Goal: Navigation & Orientation: Find specific page/section

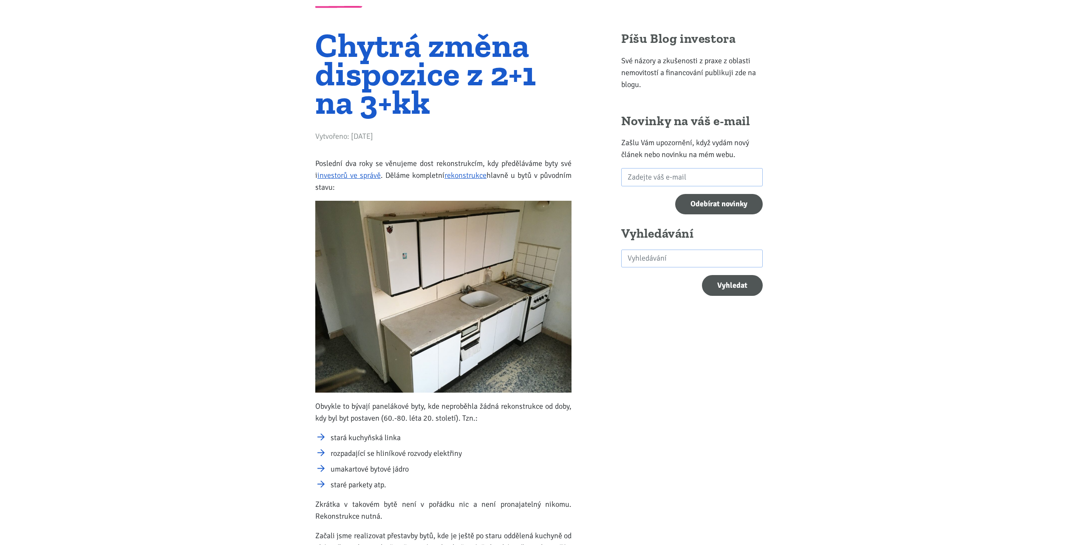
scroll to position [42, 0]
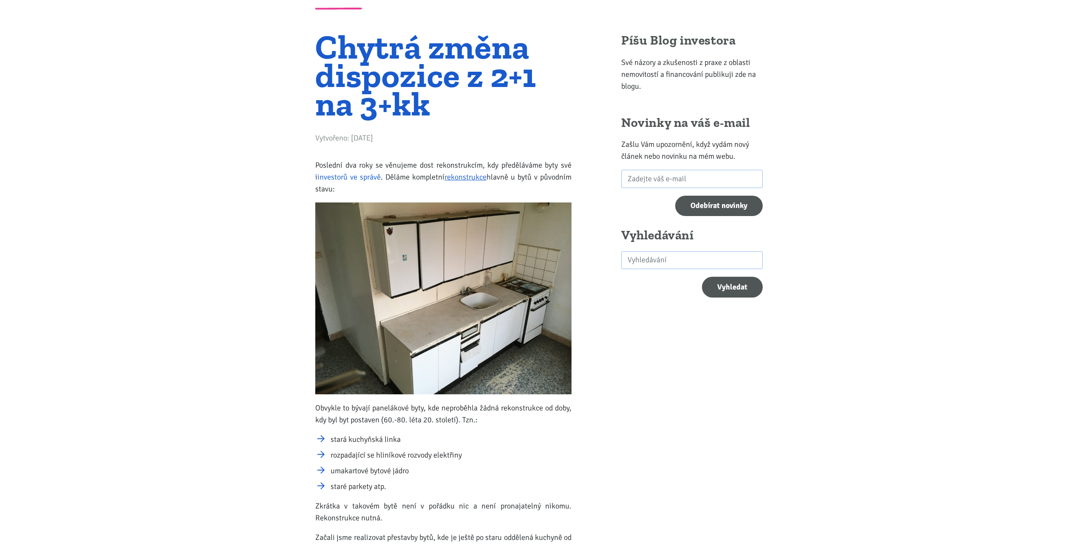
click at [364, 176] on link "investorů ve správě" at bounding box center [348, 176] width 63 height 9
click at [449, 178] on link "rekonstrukce" at bounding box center [465, 176] width 42 height 9
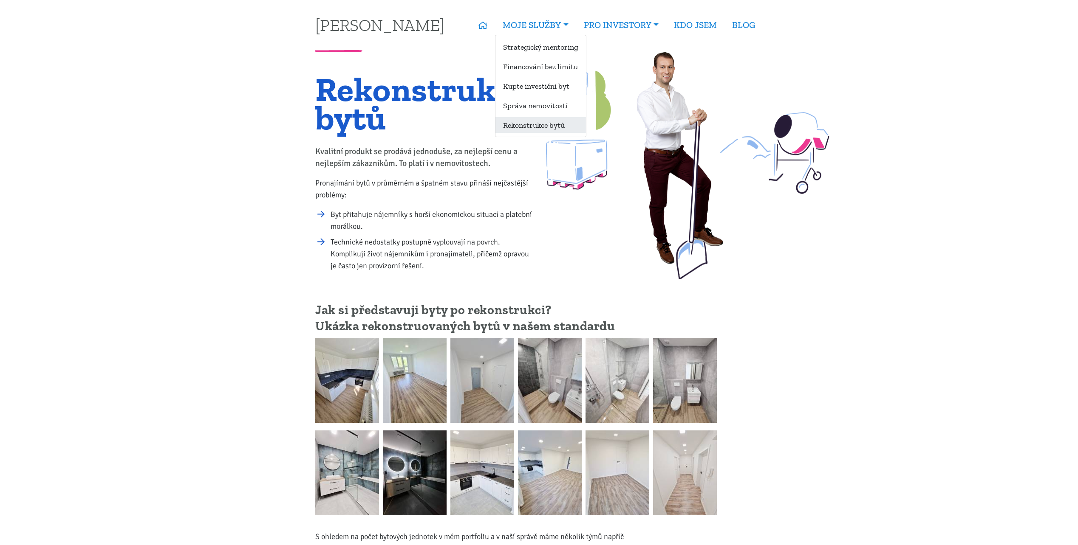
click at [525, 125] on link "Rekonstrukce bytů" at bounding box center [540, 125] width 90 height 16
click at [740, 25] on link "BLOG" at bounding box center [743, 25] width 38 height 20
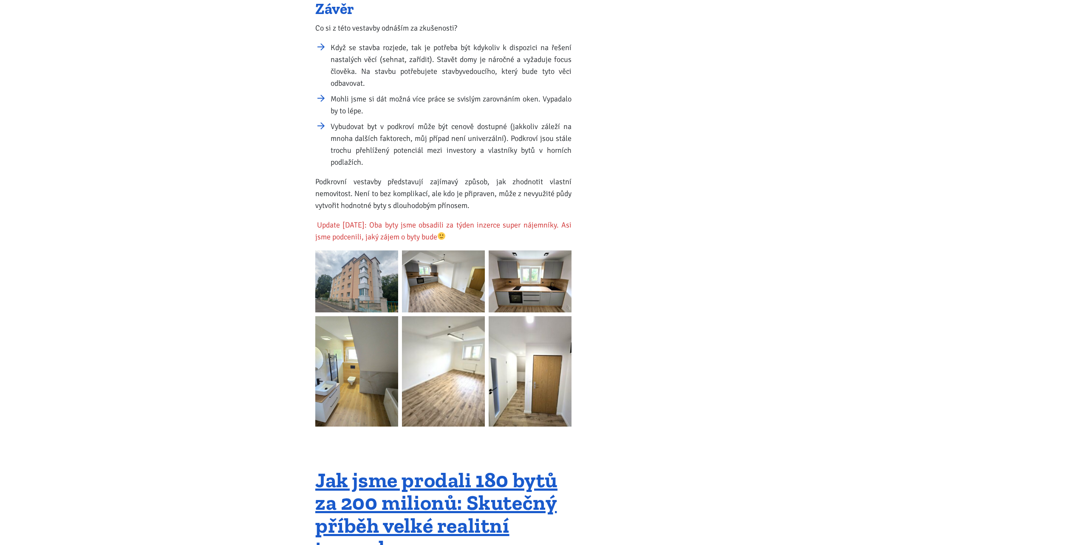
scroll to position [1147, 0]
